Goal: Task Accomplishment & Management: Manage account settings

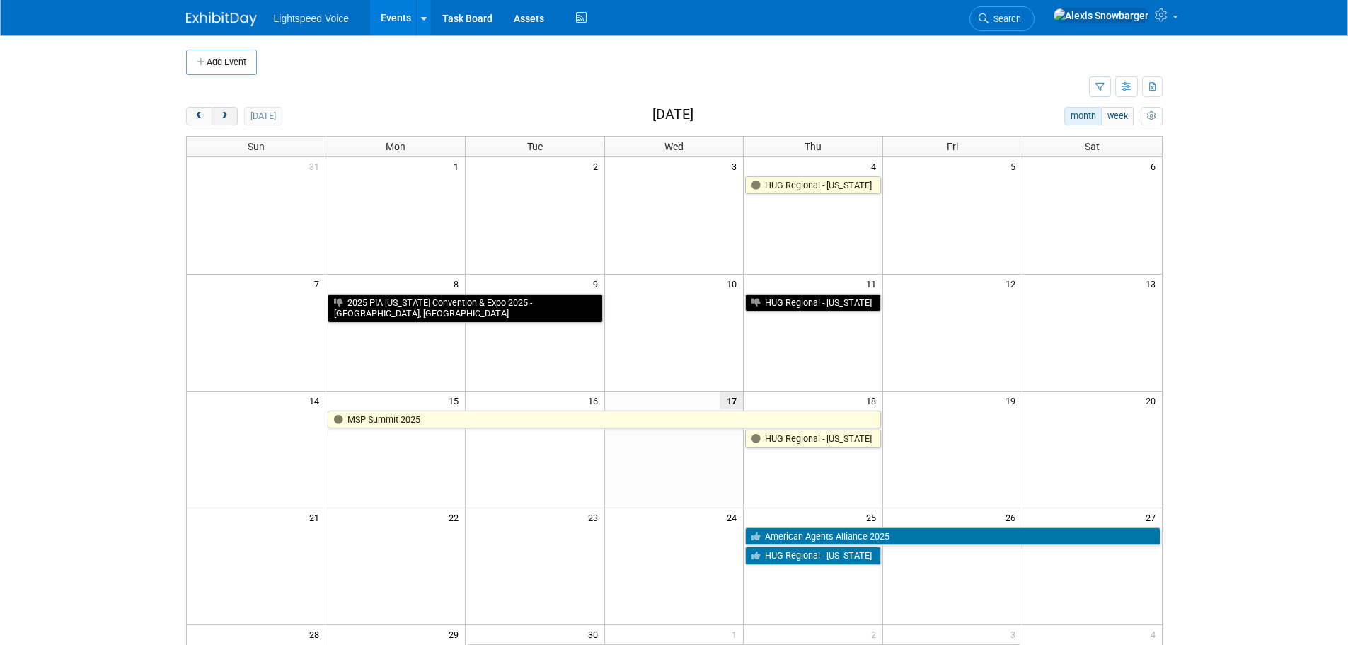
click at [219, 120] on span "next" at bounding box center [224, 116] width 11 height 9
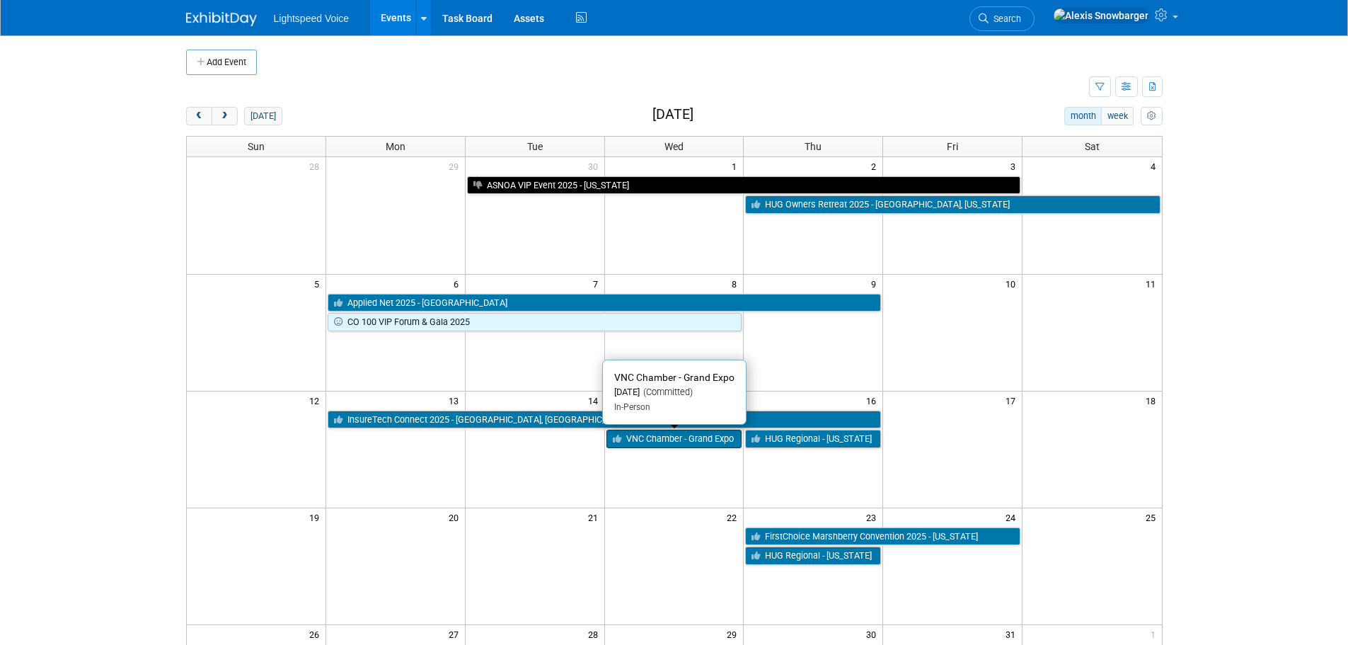
click at [670, 440] on link "VNC Chamber - Grand Expo" at bounding box center [675, 439] width 136 height 18
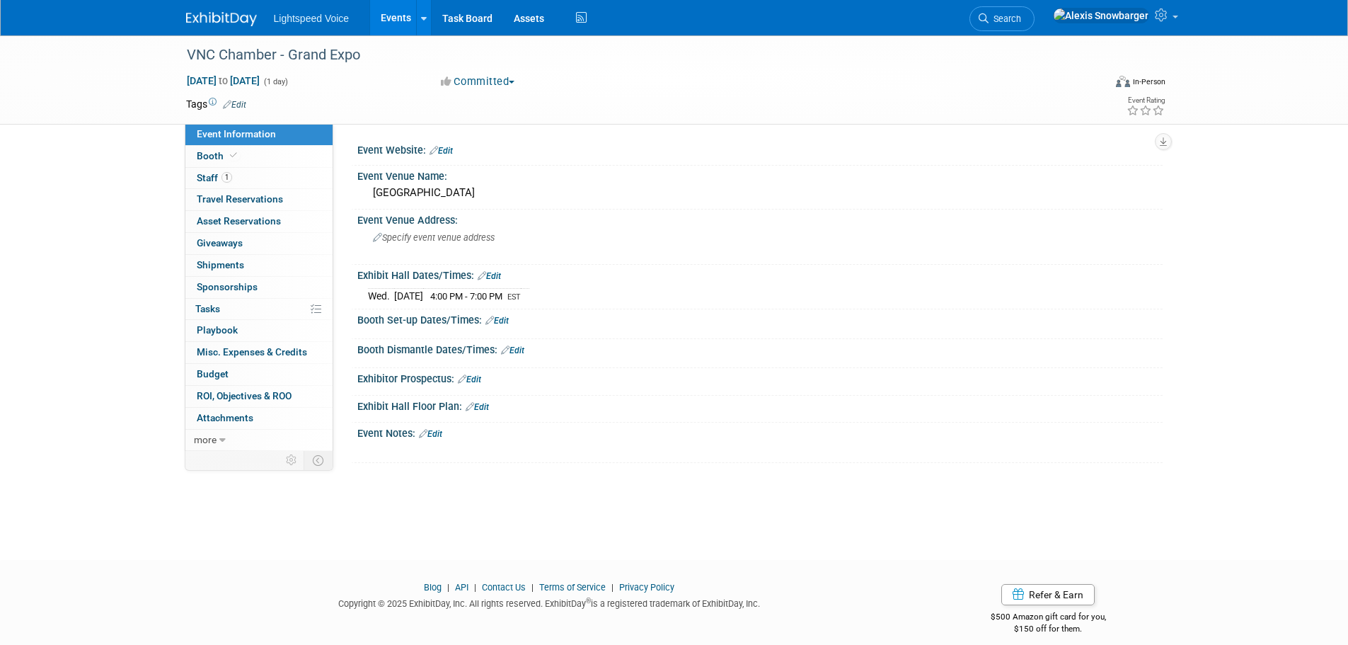
click at [437, 430] on link "Edit" at bounding box center [430, 434] width 23 height 10
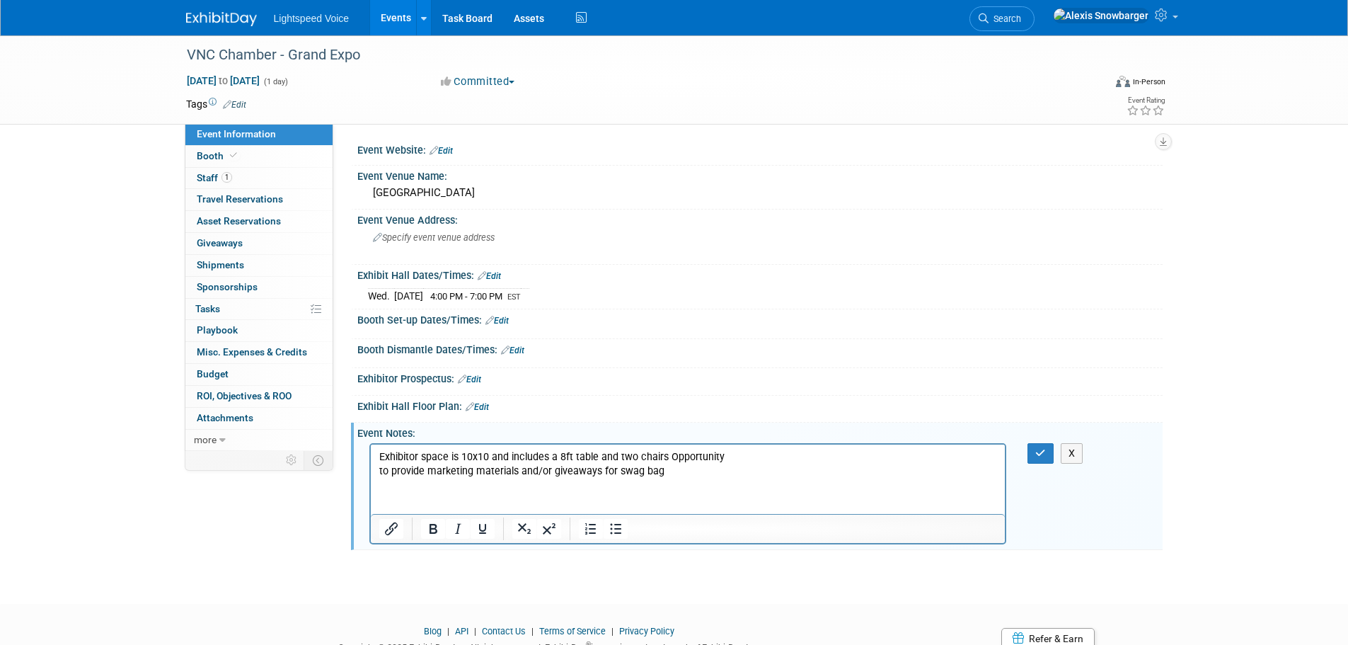
click at [378, 469] on body "Exhibitor space is 10x10 and includes a 8ft table and two chairs Opportunity to…" at bounding box center [688, 463] width 620 height 28
click at [1044, 449] on icon "button" at bounding box center [1040, 453] width 11 height 10
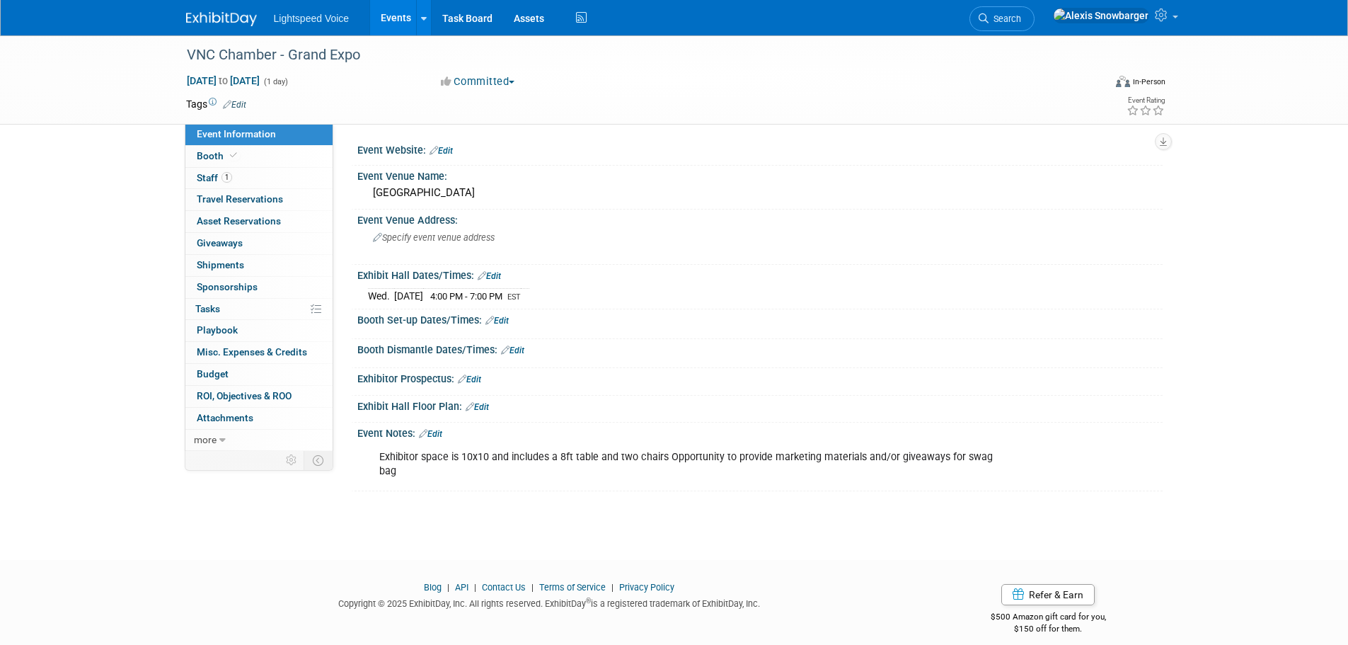
click at [500, 316] on link "Edit" at bounding box center [496, 321] width 23 height 10
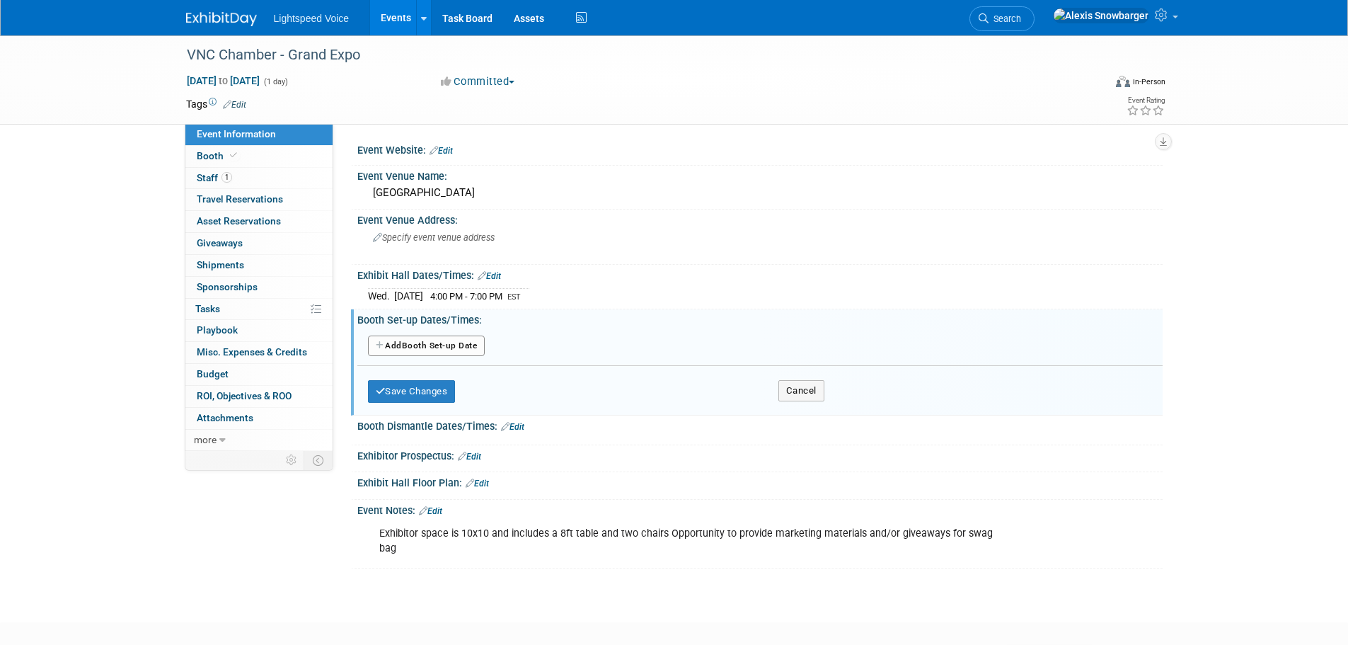
click at [425, 350] on button "Add Another Booth Set-up Date" at bounding box center [426, 345] width 117 height 21
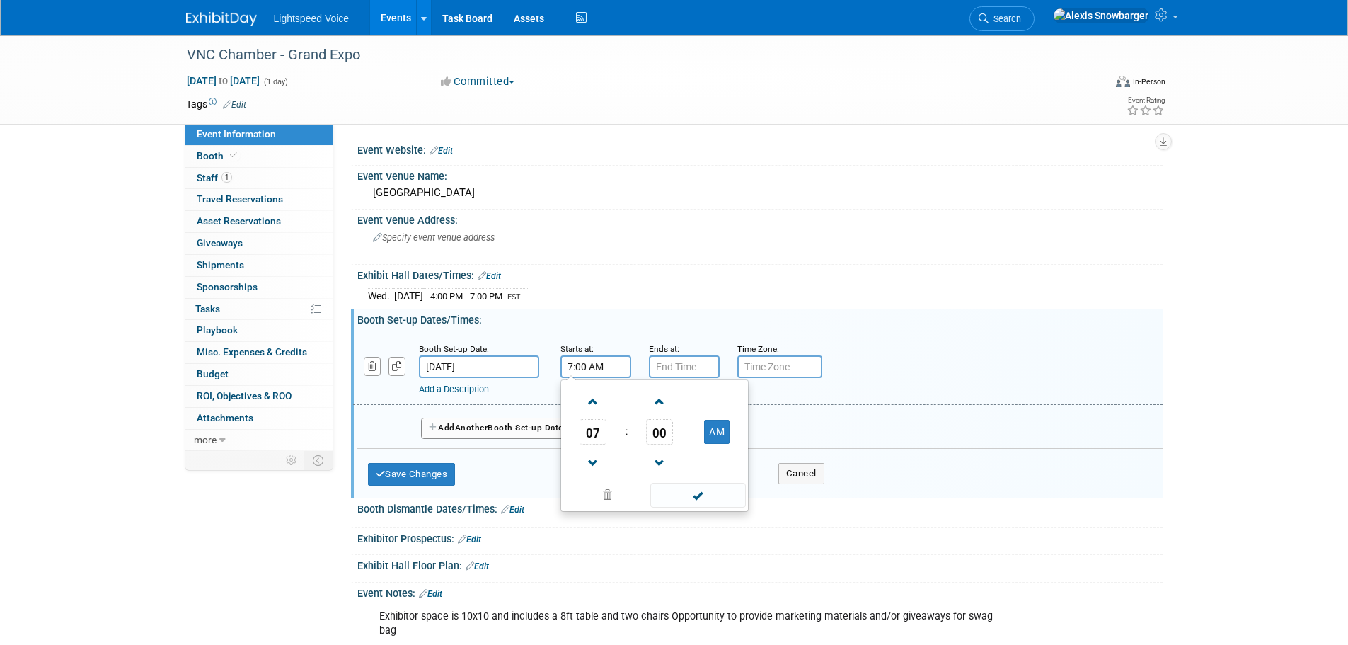
click at [587, 374] on input "7:00 AM" at bounding box center [596, 366] width 71 height 23
click at [594, 432] on span "07" at bounding box center [593, 431] width 27 height 25
click at [728, 409] on td "03" at bounding box center [722, 402] width 45 height 38
click at [717, 429] on button "AM" at bounding box center [716, 432] width 25 height 24
type input "3:00 PM"
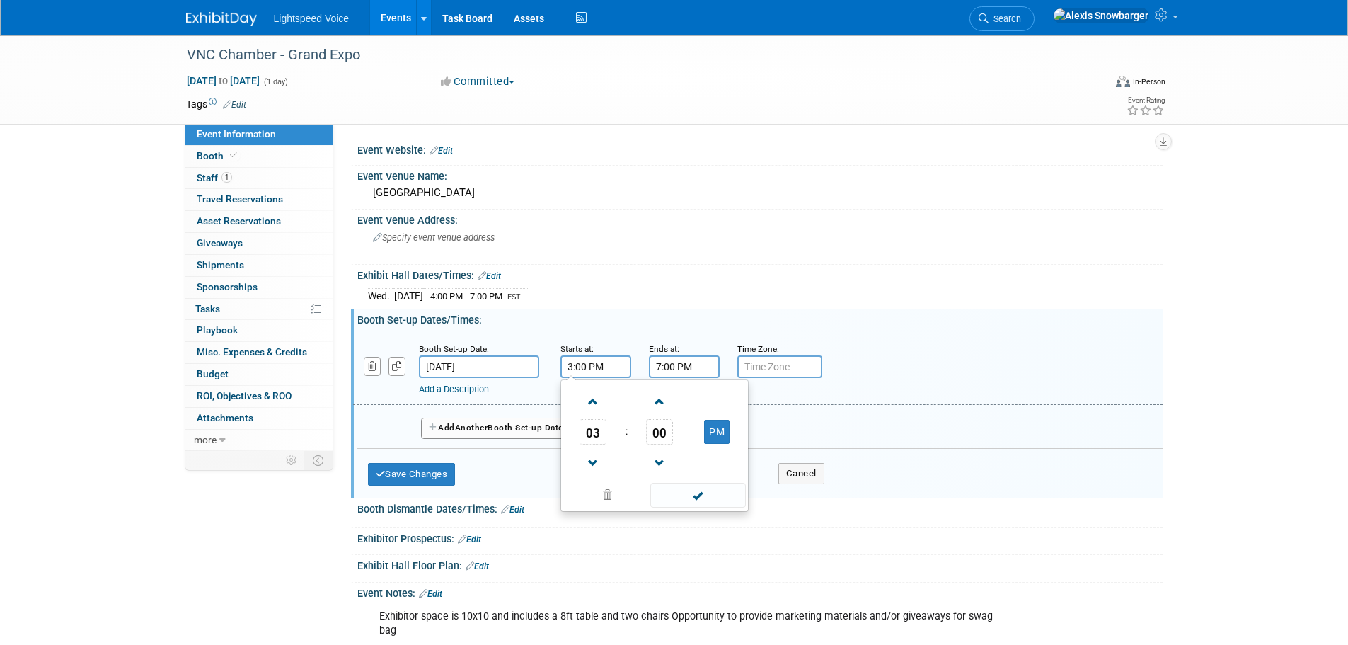
click at [691, 372] on input "7:00 PM" at bounding box center [684, 366] width 71 height 23
click at [674, 425] on span "07" at bounding box center [681, 431] width 27 height 25
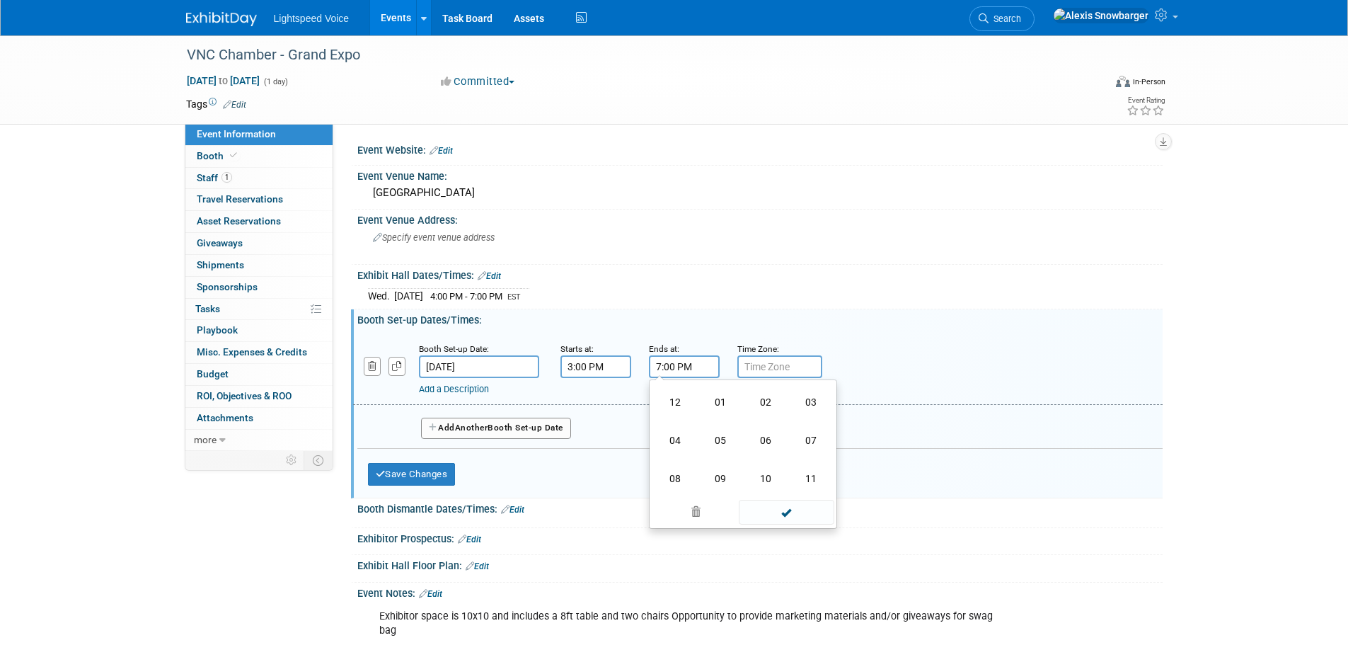
click at [793, 399] on td "03" at bounding box center [810, 402] width 45 height 38
click at [744, 426] on span "00" at bounding box center [748, 431] width 27 height 25
click at [711, 474] on td "45" at bounding box center [720, 478] width 45 height 38
type input "3:45 PM"
click at [754, 369] on input "text" at bounding box center [779, 366] width 85 height 23
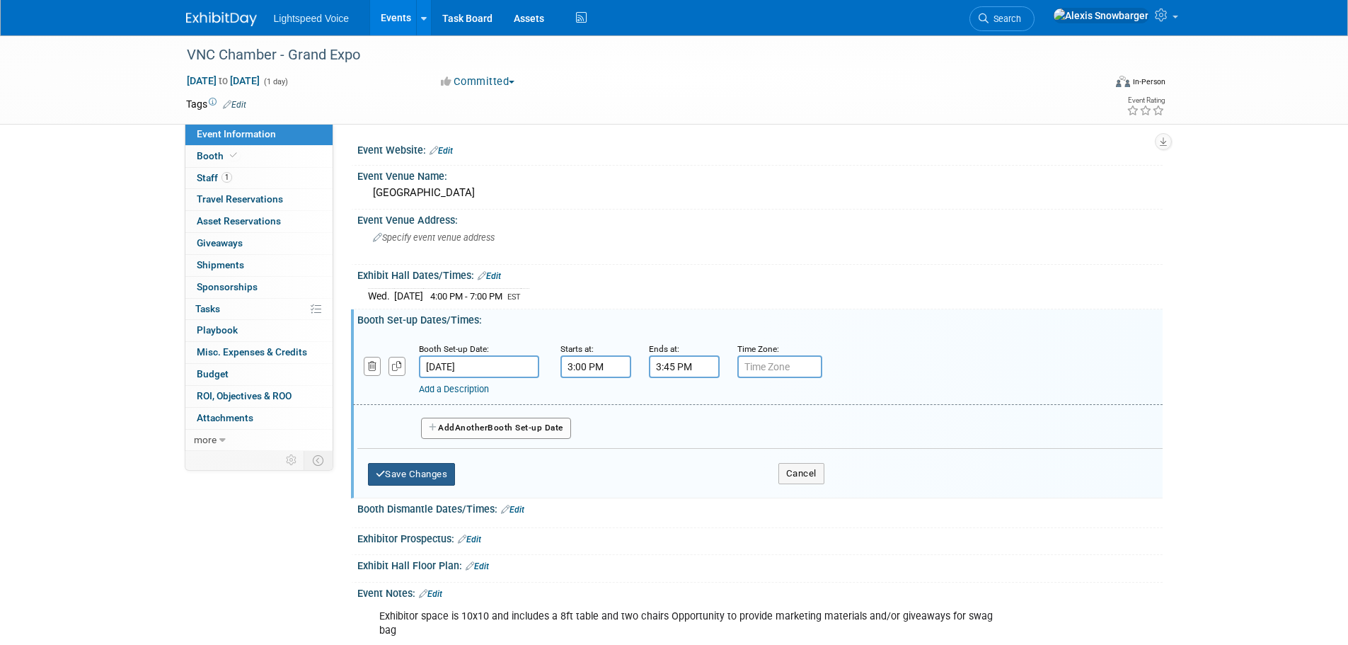
click at [414, 472] on button "Save Changes" at bounding box center [412, 474] width 88 height 23
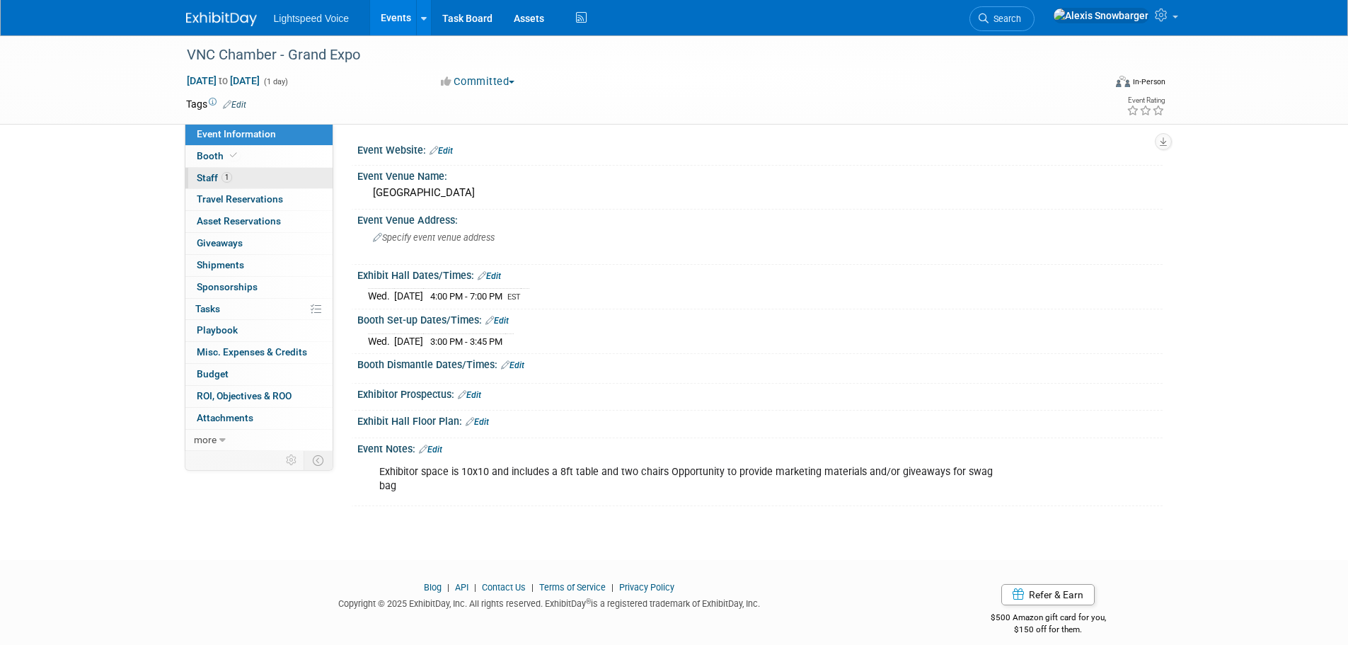
click at [253, 176] on link "1 Staff 1" at bounding box center [258, 178] width 147 height 21
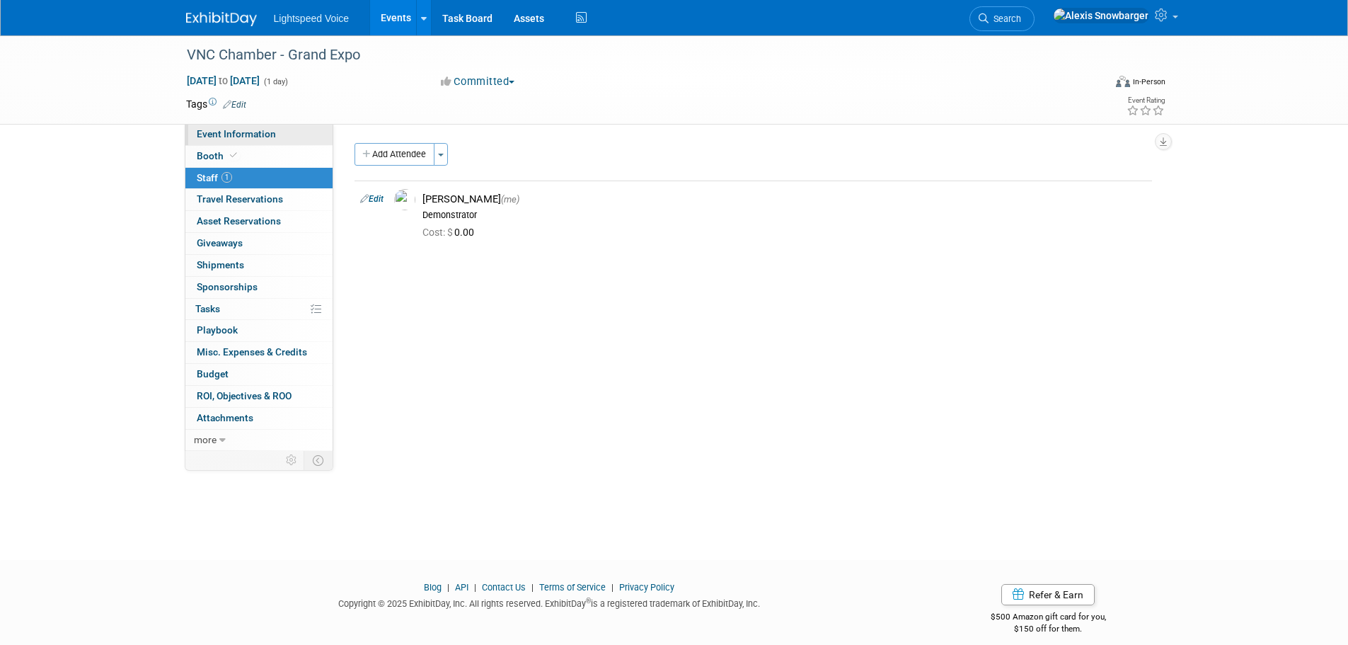
click at [222, 139] on span "Event Information" at bounding box center [236, 133] width 79 height 11
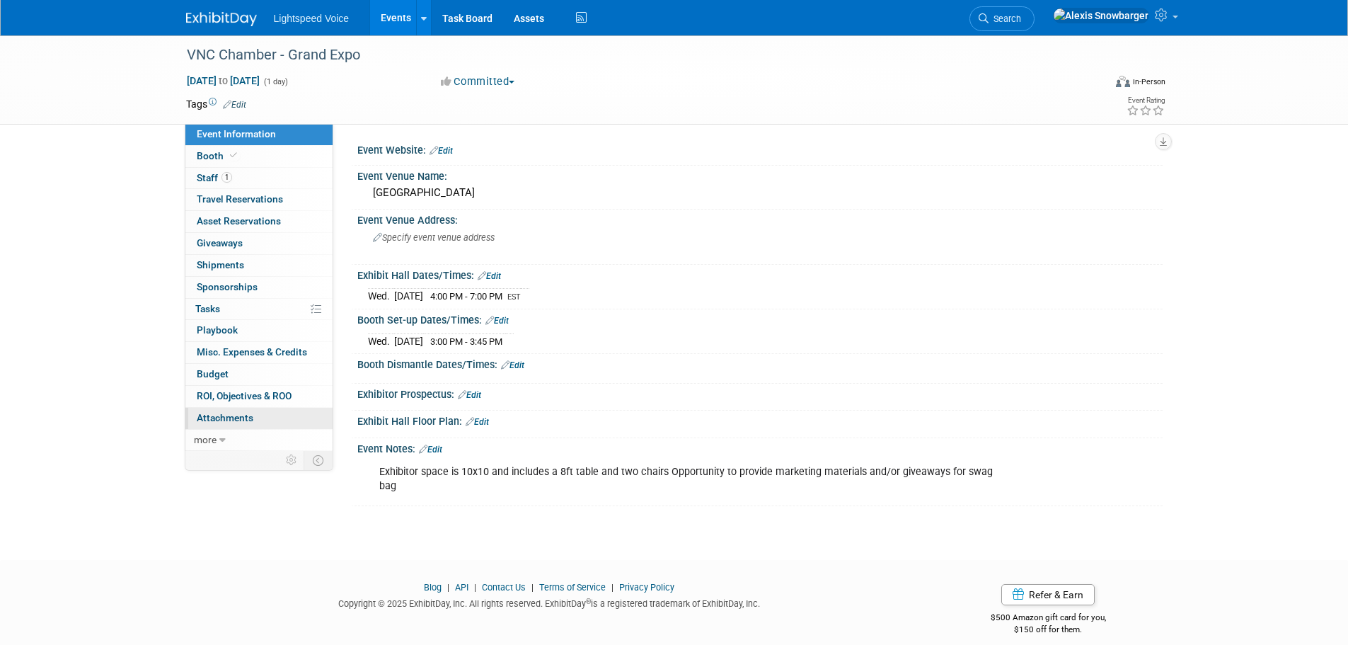
drag, startPoint x: 234, startPoint y: 424, endPoint x: 244, endPoint y: 420, distance: 11.4
click at [234, 424] on link "0 Attachments 0" at bounding box center [258, 418] width 147 height 21
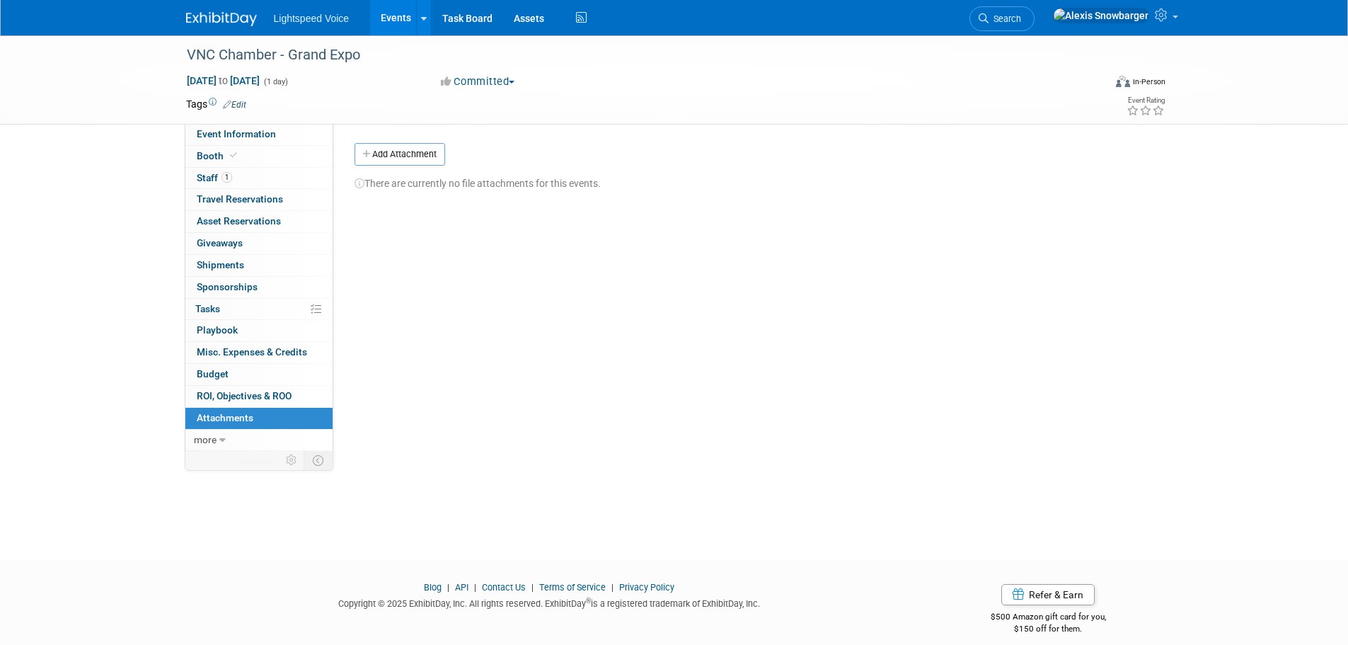
click at [419, 140] on div "Event Website: Edit Event Venue Name: Venice Community Center Edit EST" at bounding box center [747, 287] width 829 height 327
click at [412, 146] on button "Add Attachment" at bounding box center [400, 154] width 91 height 23
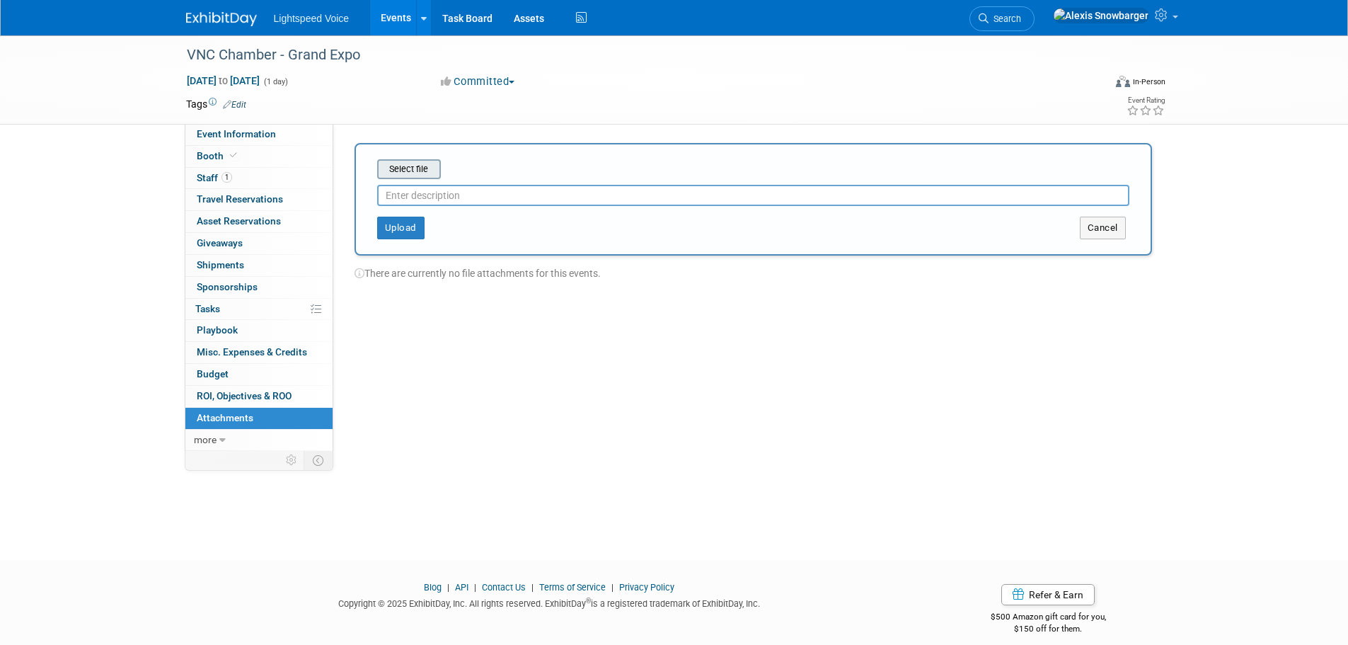
click at [423, 170] on input "file" at bounding box center [355, 169] width 168 height 17
click at [446, 188] on input "text" at bounding box center [753, 189] width 752 height 21
type input "Agreement"
click at [398, 214] on button "Upload" at bounding box center [400, 222] width 47 height 23
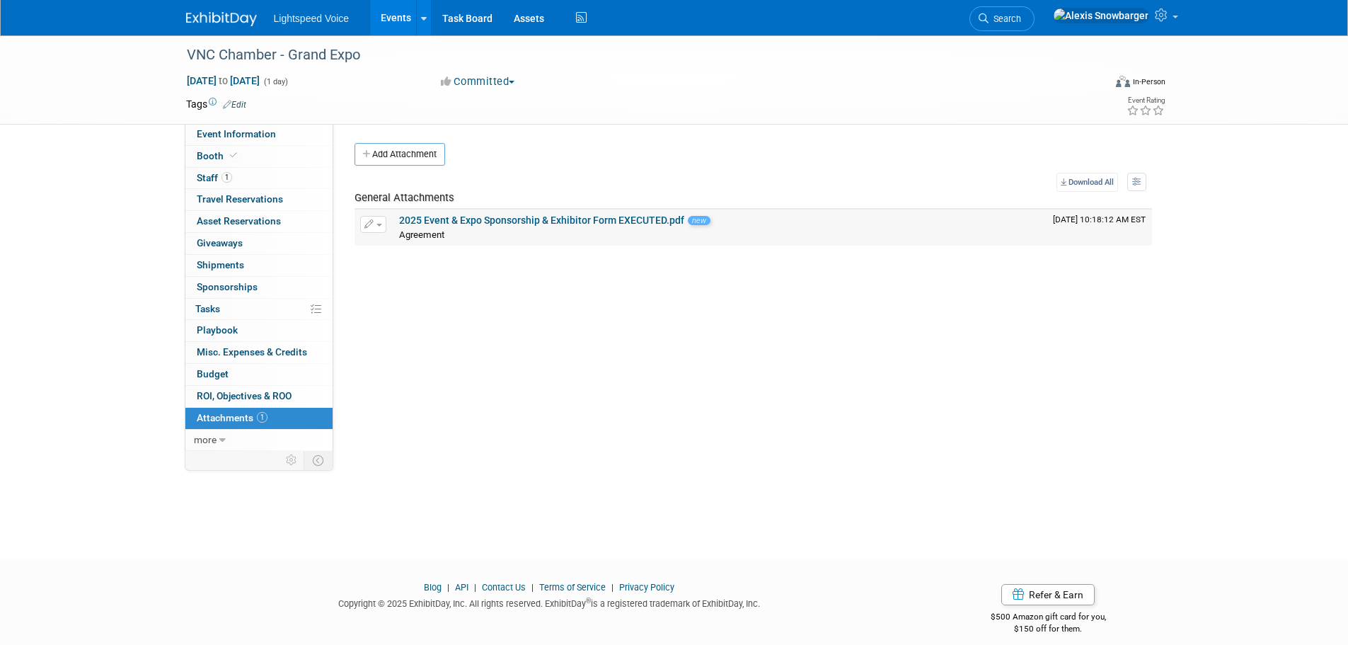
click at [490, 217] on link "2025 Event & Expo Sponsorship & Exhibitor Form EXECUTED.pdf" at bounding box center [541, 219] width 285 height 11
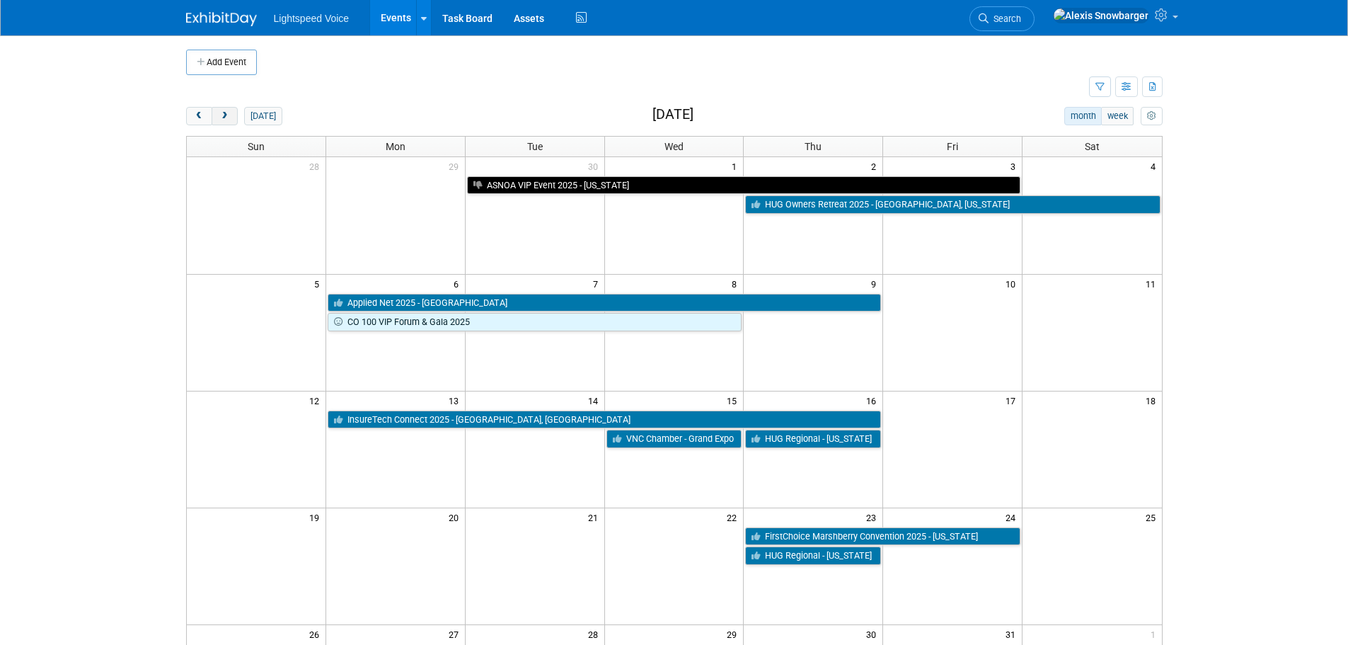
click at [219, 119] on span "next" at bounding box center [224, 116] width 11 height 9
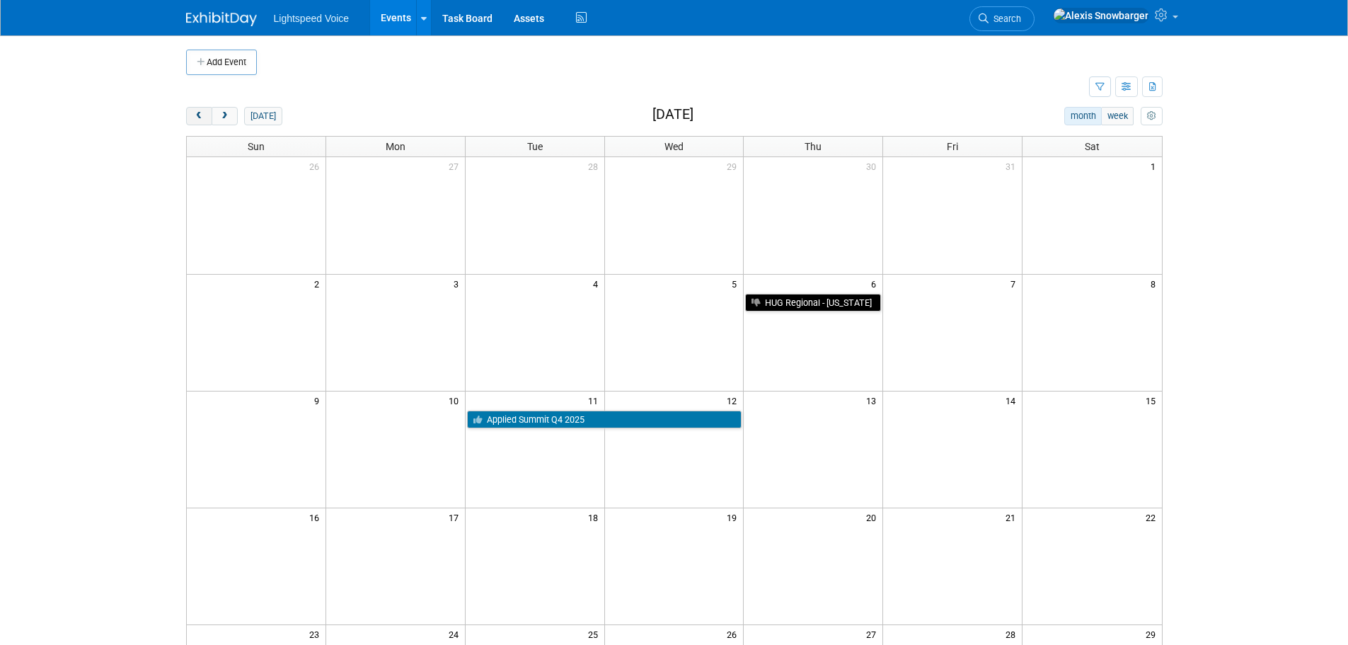
click at [195, 121] on button "prev" at bounding box center [199, 116] width 26 height 18
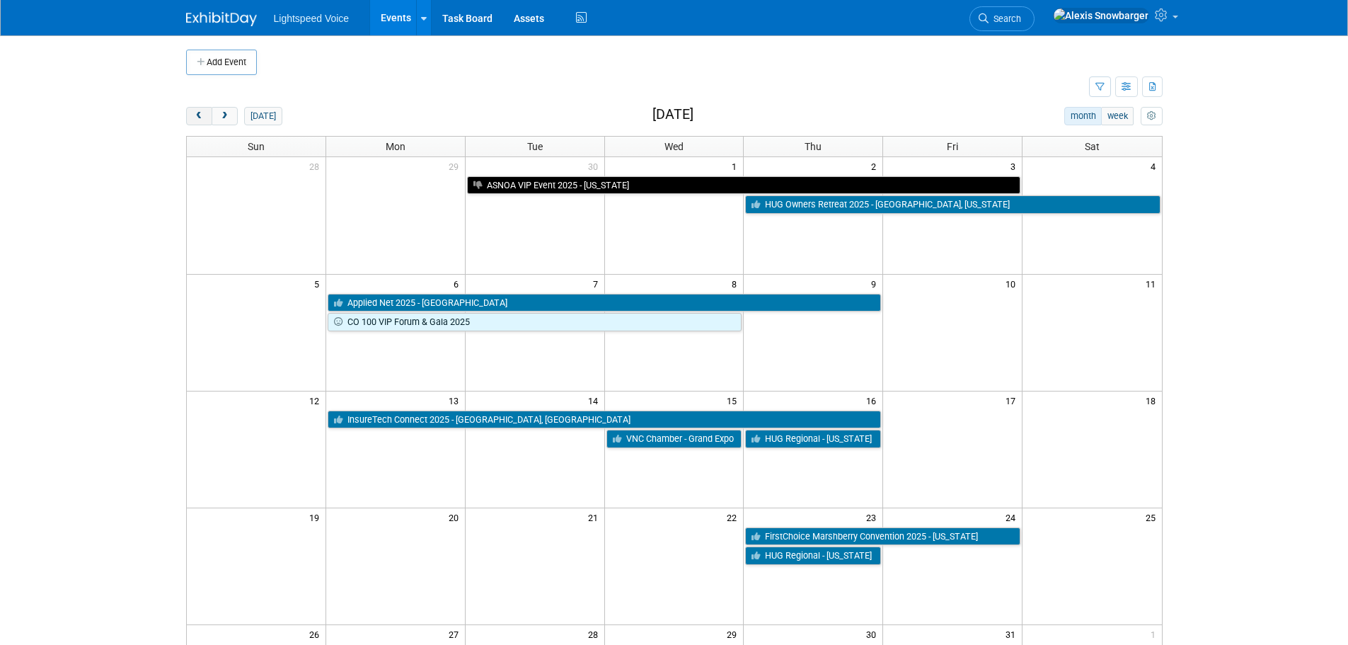
click at [192, 114] on button "prev" at bounding box center [199, 116] width 26 height 18
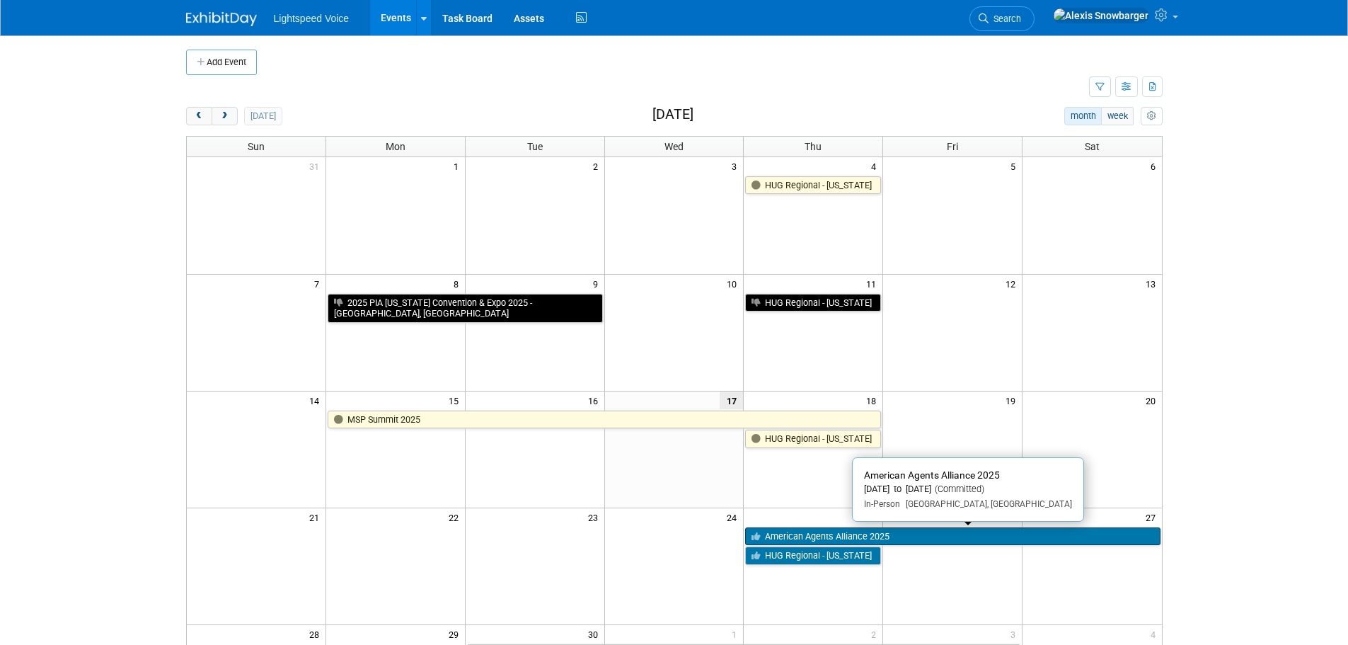
click at [851, 533] on link "American Agents Alliance 2025" at bounding box center [952, 536] width 415 height 18
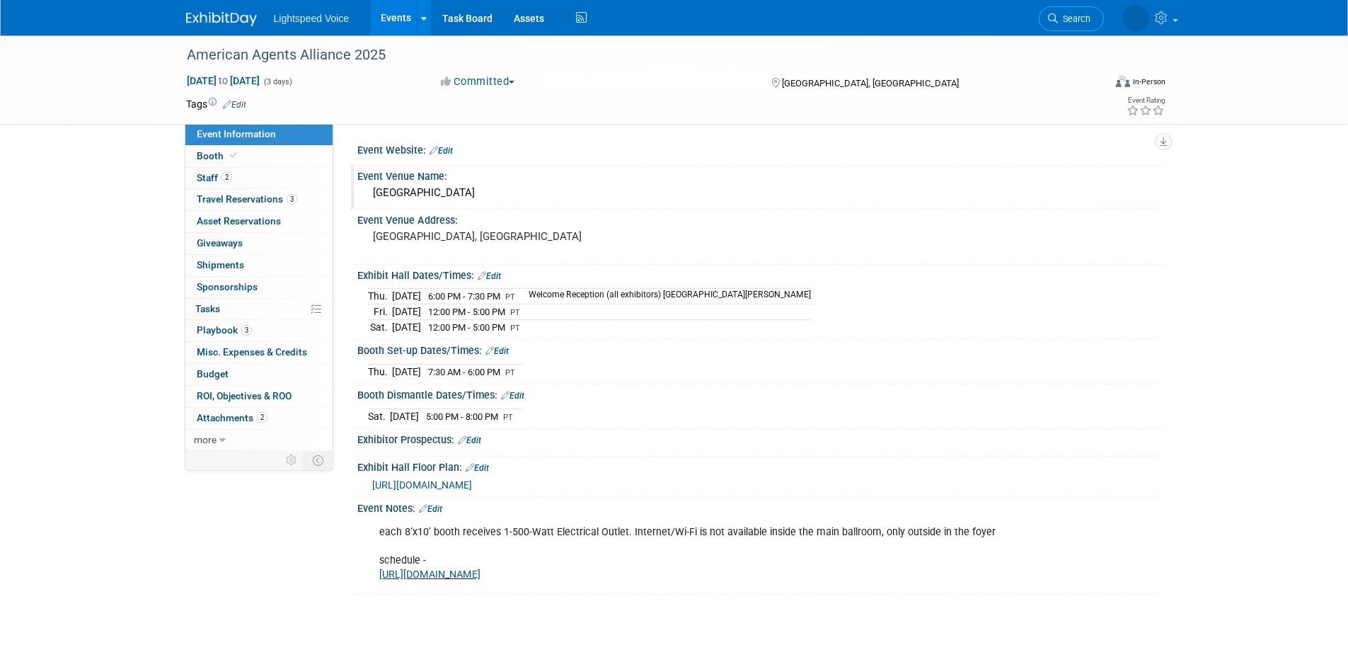
click at [489, 203] on div "JW Marriott Desert Springs Resort & Spa" at bounding box center [760, 193] width 784 height 22
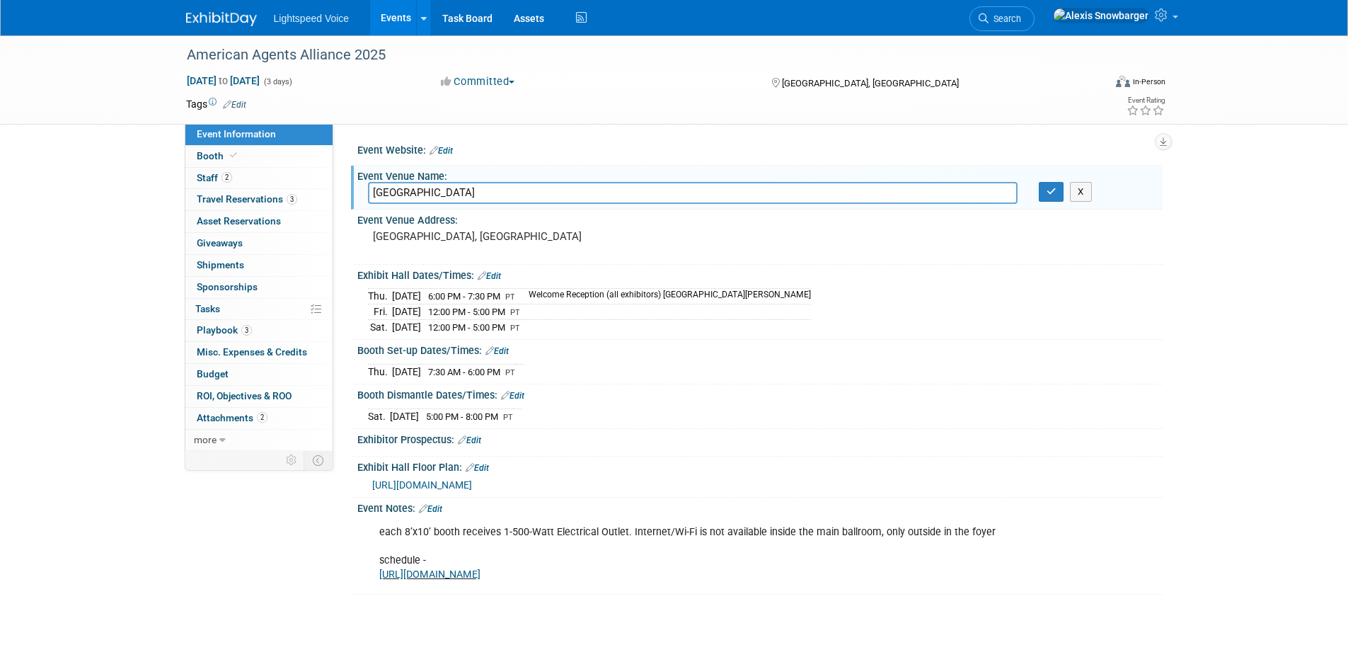
click at [488, 200] on input "JW Marriott Desert Springs Resort & Spa" at bounding box center [693, 193] width 650 height 22
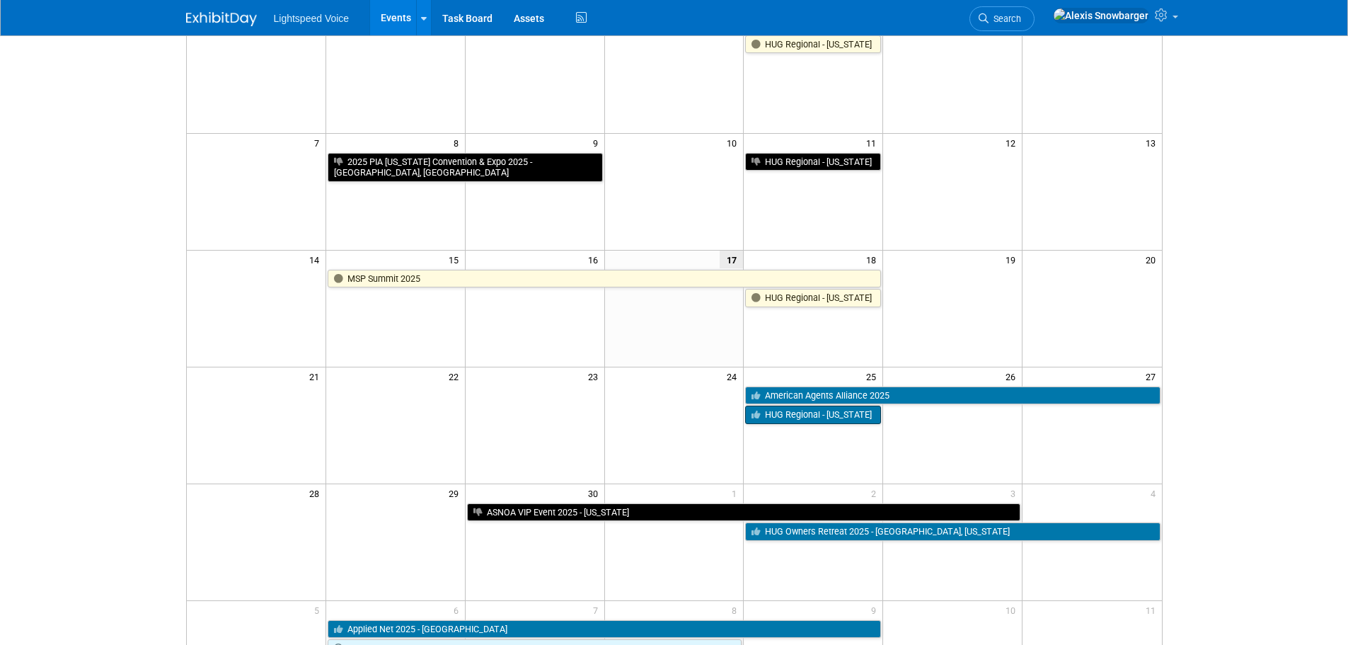
scroll to position [142, 0]
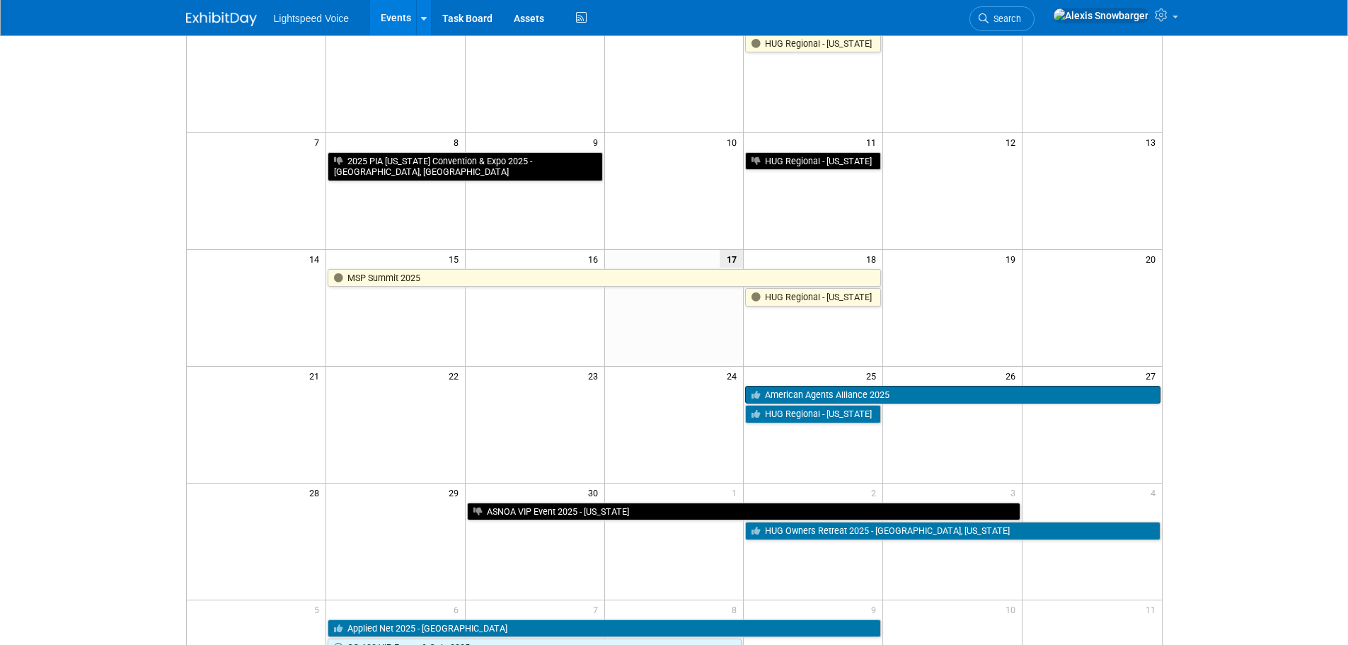
click at [788, 397] on link "American Agents Alliance 2025" at bounding box center [952, 395] width 415 height 18
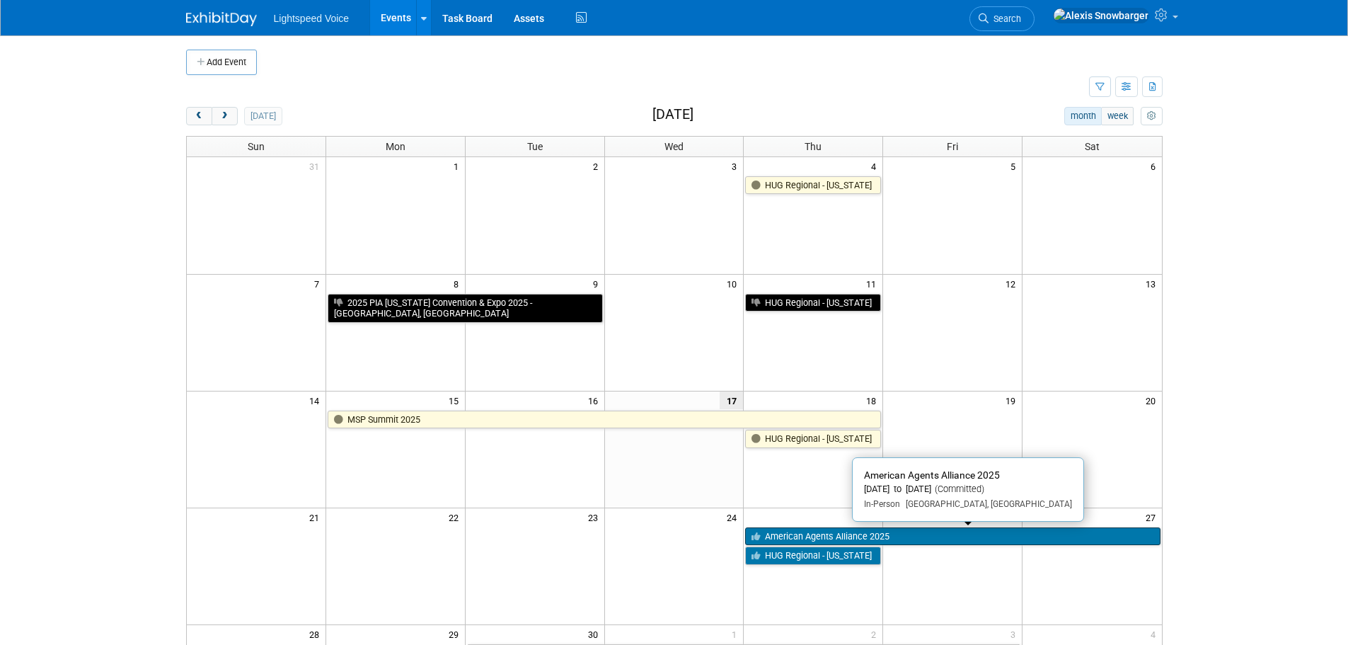
click at [829, 534] on link "American Agents Alliance 2025" at bounding box center [952, 536] width 415 height 18
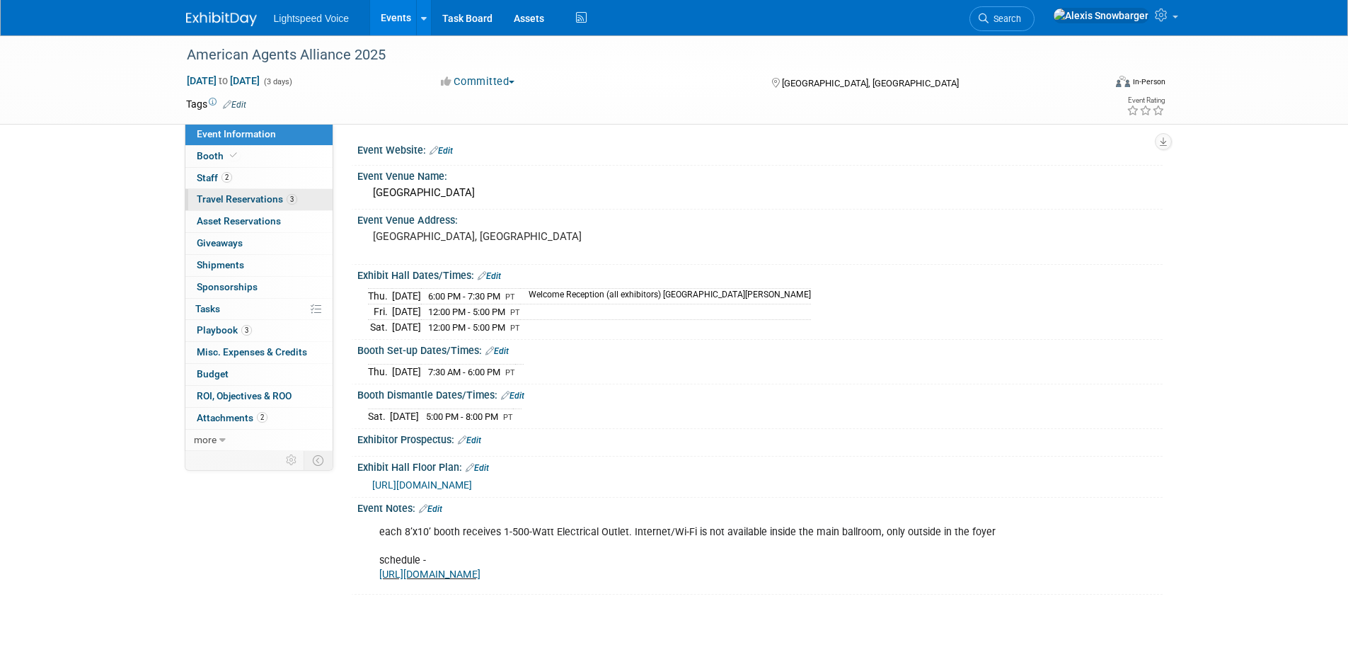
click at [211, 195] on span "Travel Reservations 3" at bounding box center [247, 198] width 100 height 11
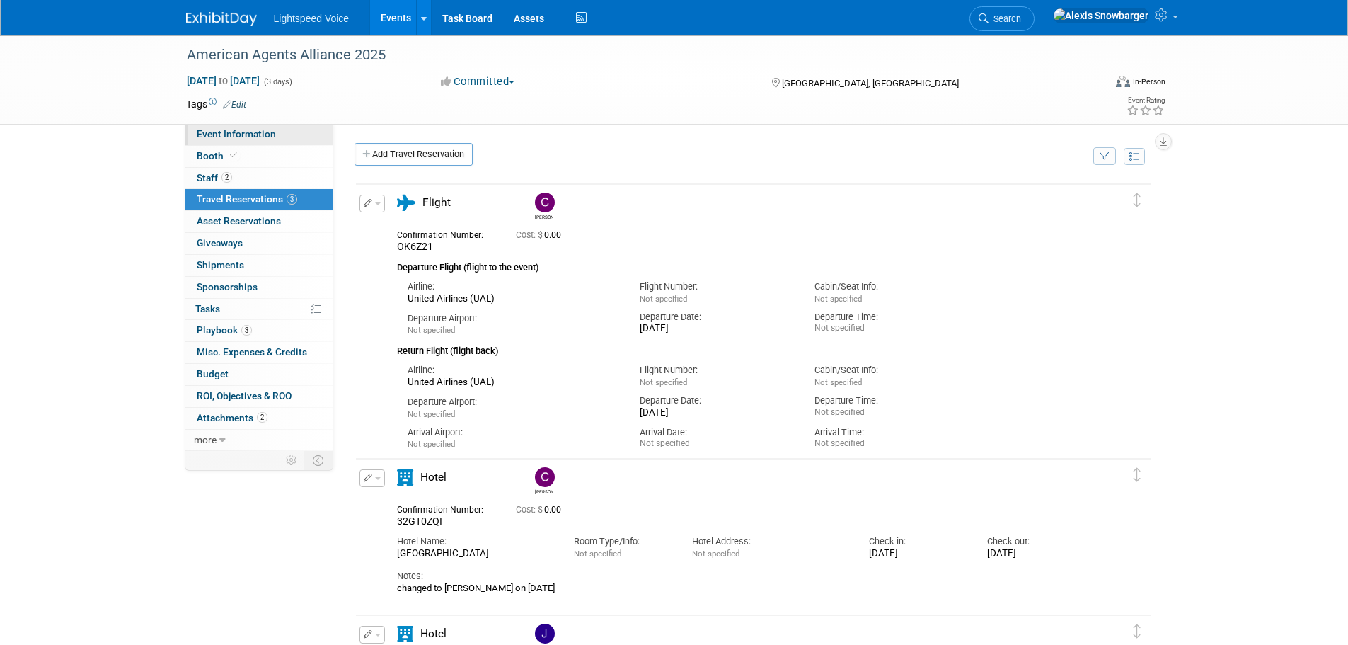
click at [263, 137] on span "Event Information" at bounding box center [236, 133] width 79 height 11
